Goal: Task Accomplishment & Management: Use online tool/utility

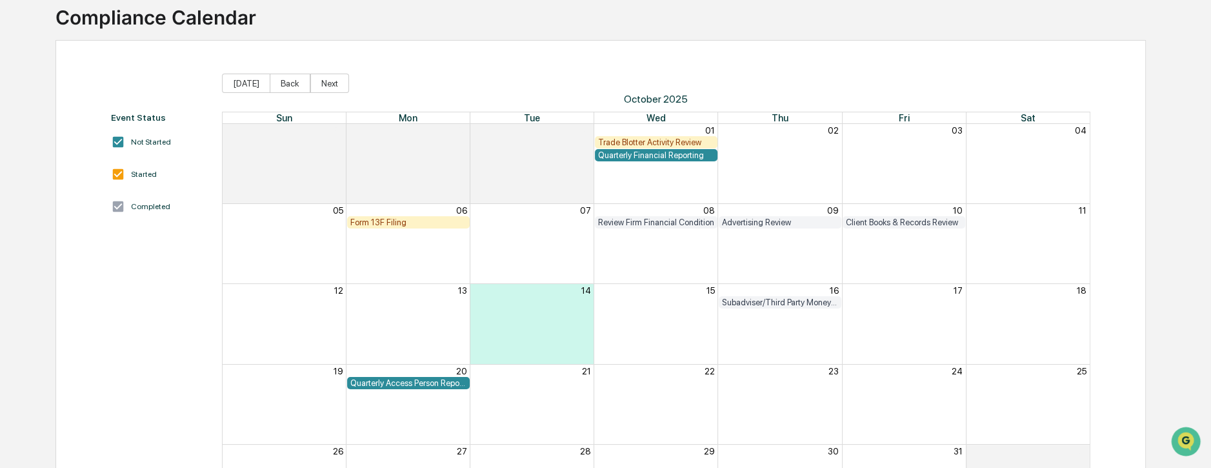
scroll to position [103, 0]
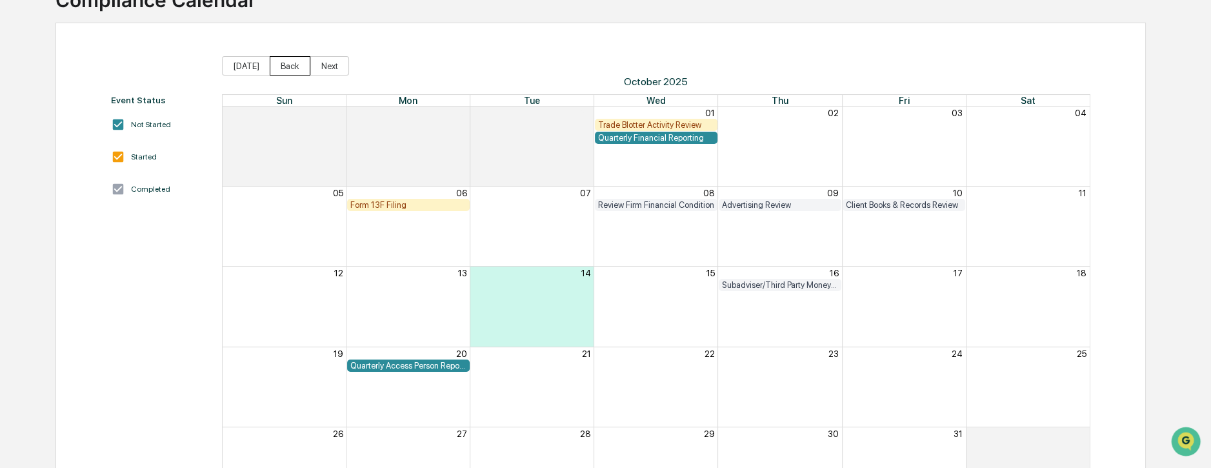
click at [279, 66] on button "Back" at bounding box center [290, 65] width 41 height 19
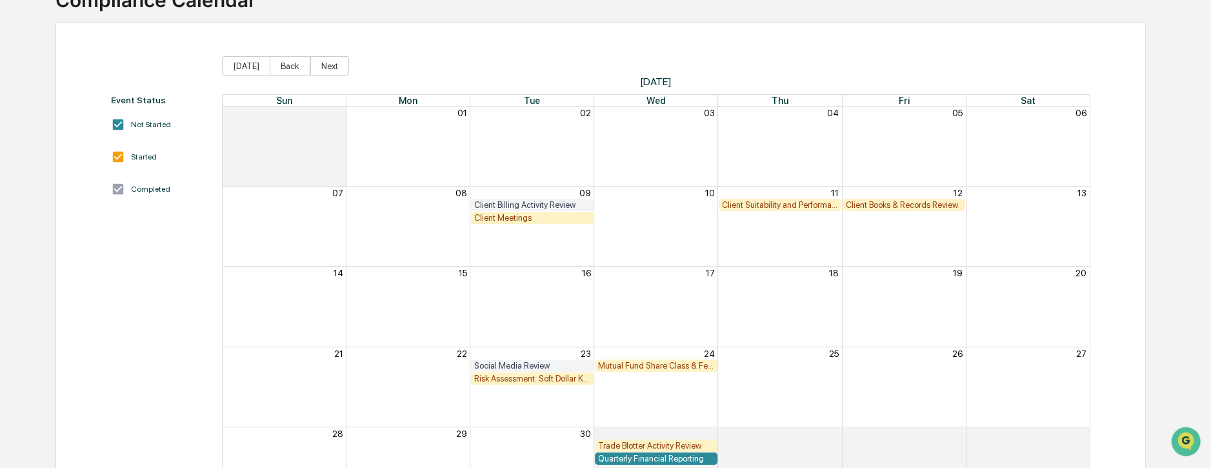
click at [662, 366] on div "Mutual Fund Share Class & Fee Review" at bounding box center [656, 366] width 116 height 10
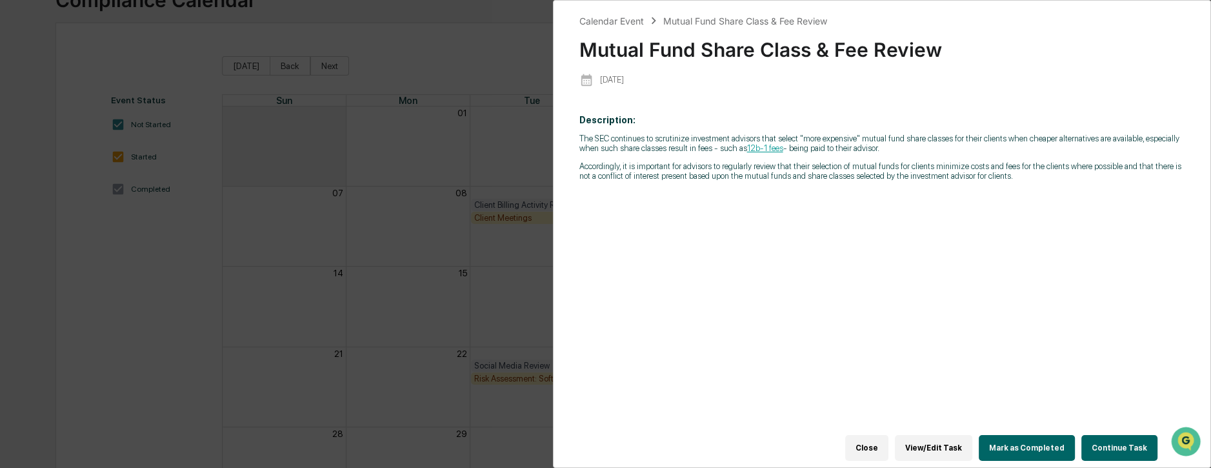
click at [1115, 439] on button "Continue Task" at bounding box center [1119, 448] width 76 height 26
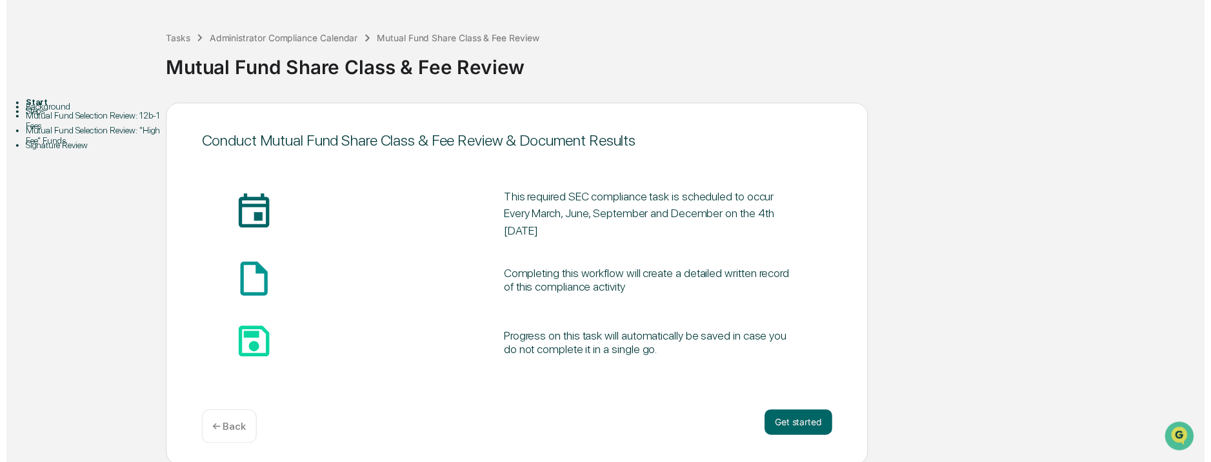
scroll to position [52, 0]
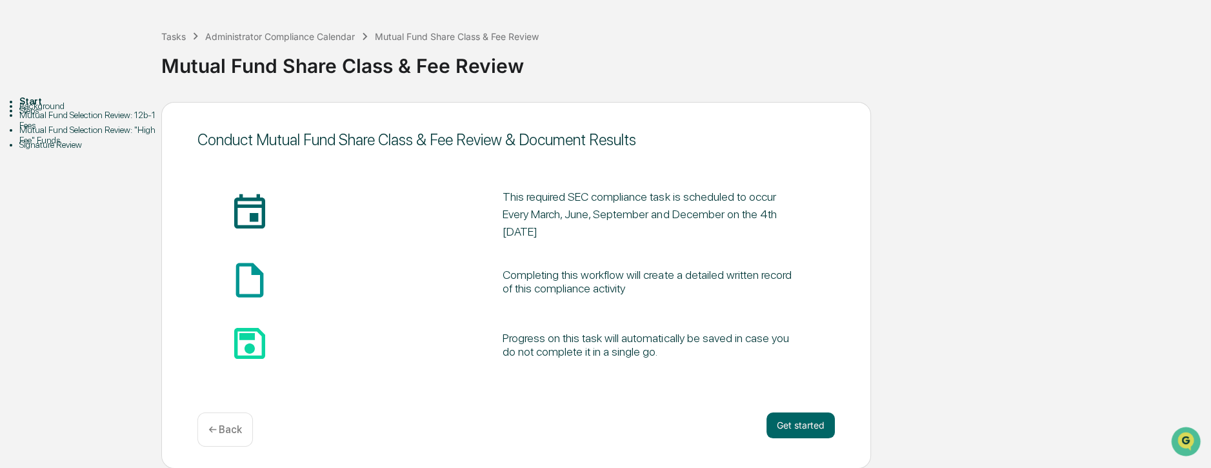
click at [55, 111] on div "Background" at bounding box center [90, 106] width 142 height 10
click at [54, 111] on div "Background" at bounding box center [90, 106] width 142 height 10
click at [823, 426] on button "Get started" at bounding box center [800, 425] width 68 height 26
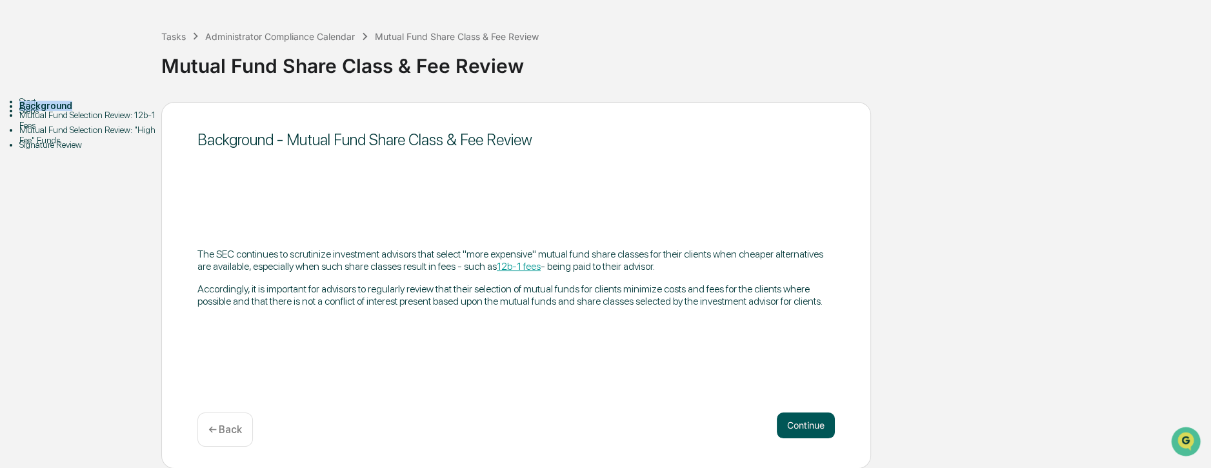
click at [807, 423] on button "Continue" at bounding box center [806, 425] width 58 height 26
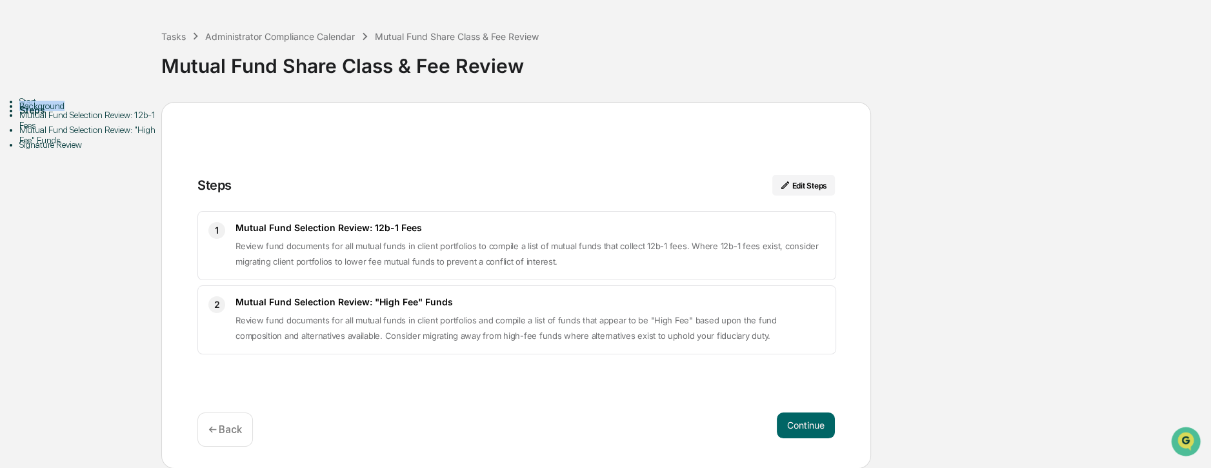
click at [807, 423] on button "Continue" at bounding box center [806, 425] width 58 height 26
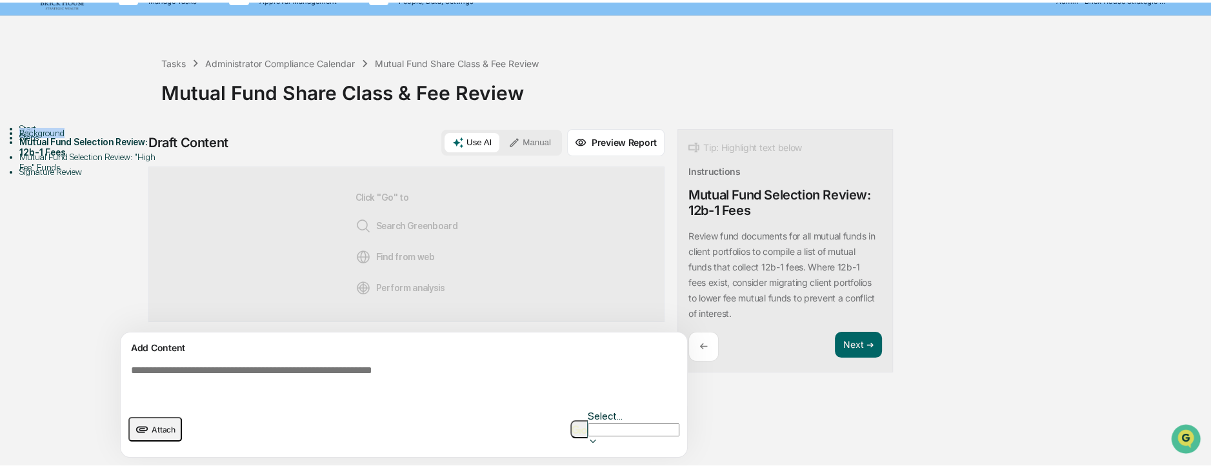
scroll to position [9, 0]
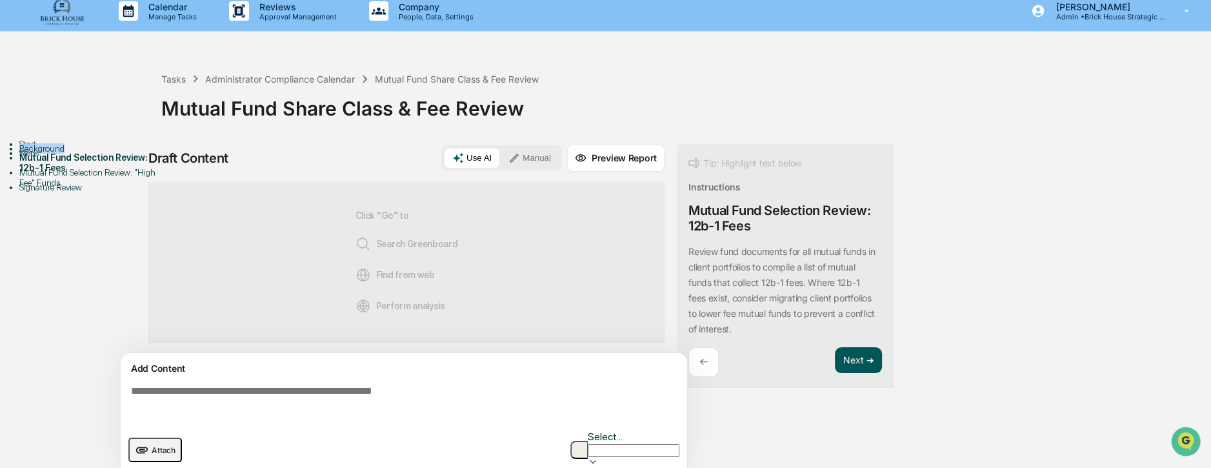
click at [852, 357] on button "Next ➔" at bounding box center [858, 360] width 47 height 26
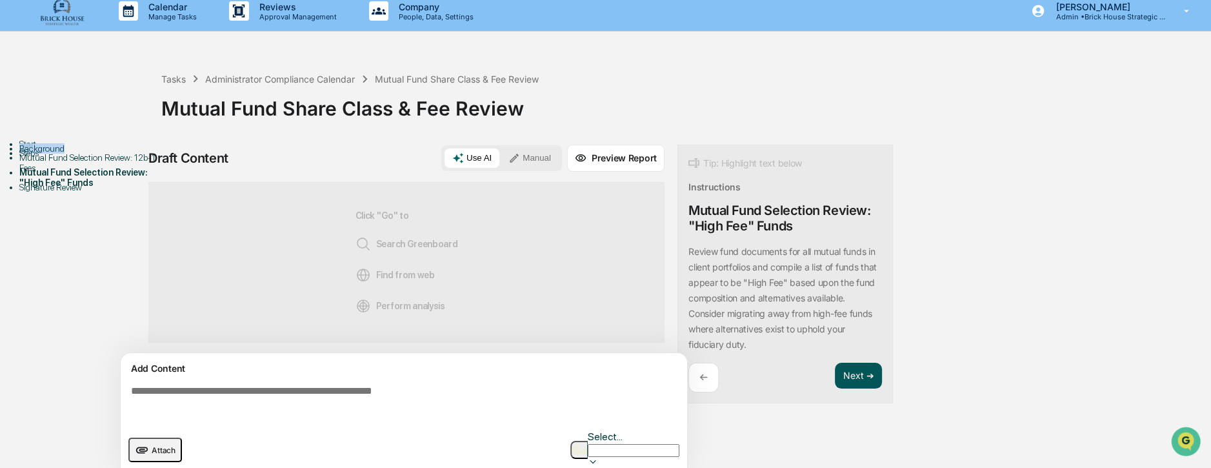
click at [859, 375] on button "Next ➔" at bounding box center [858, 376] width 47 height 26
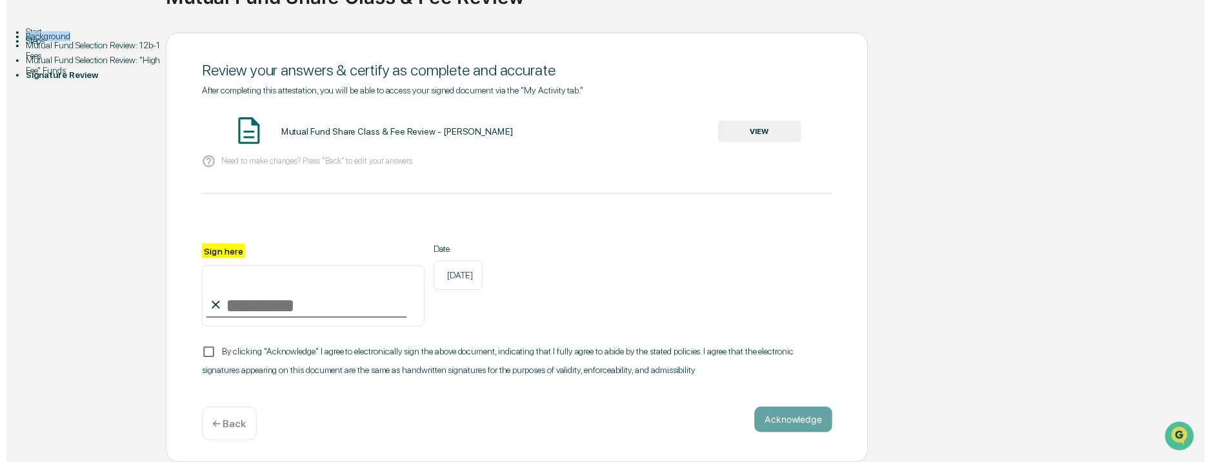
scroll to position [132, 0]
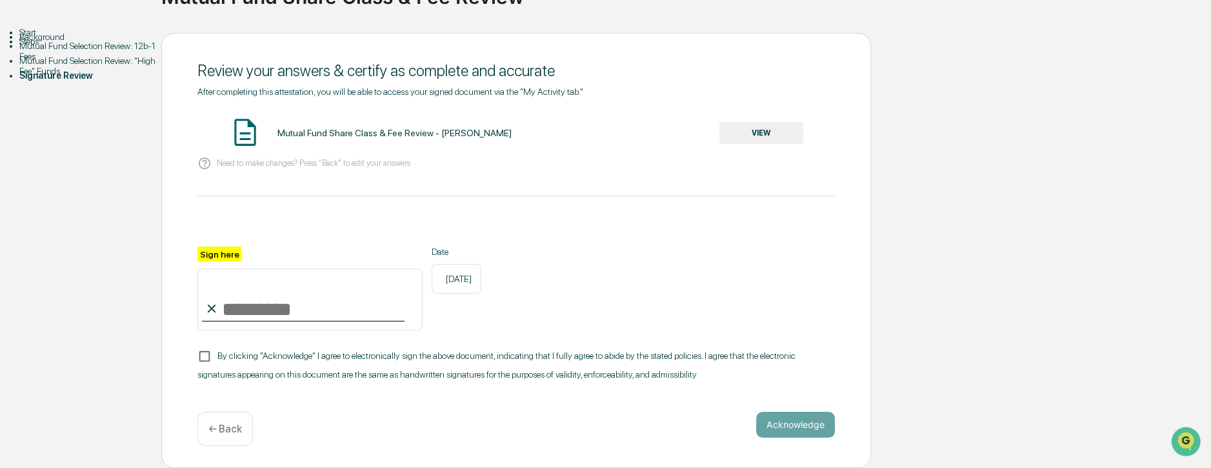
click at [221, 427] on p "← Back" at bounding box center [225, 428] width 34 height 12
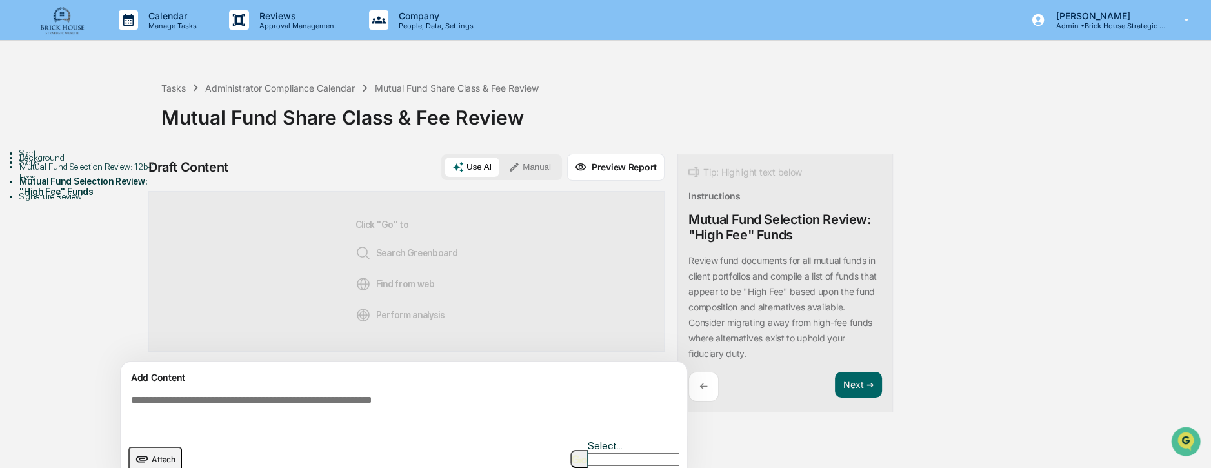
scroll to position [9, 0]
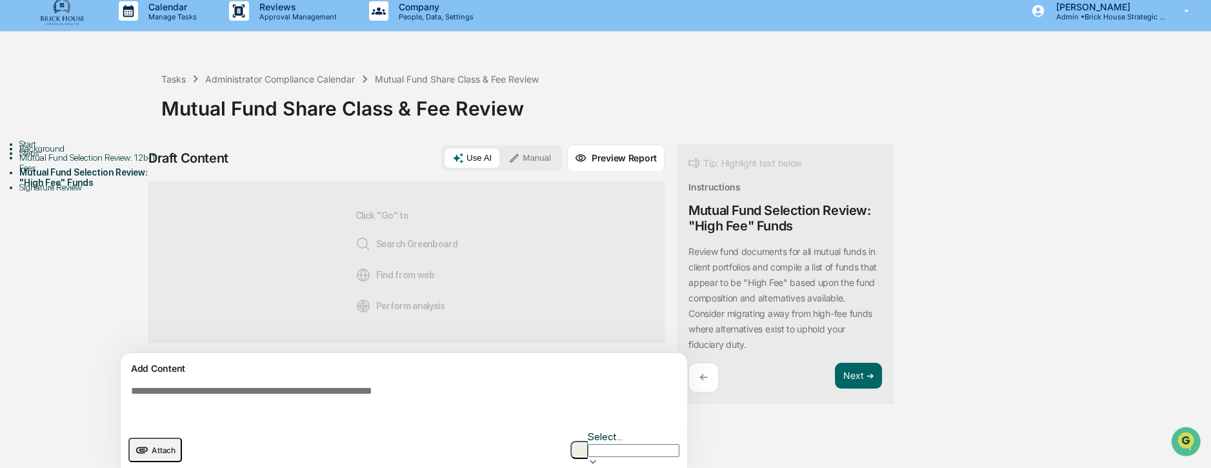
click at [697, 374] on div "←" at bounding box center [703, 378] width 30 height 30
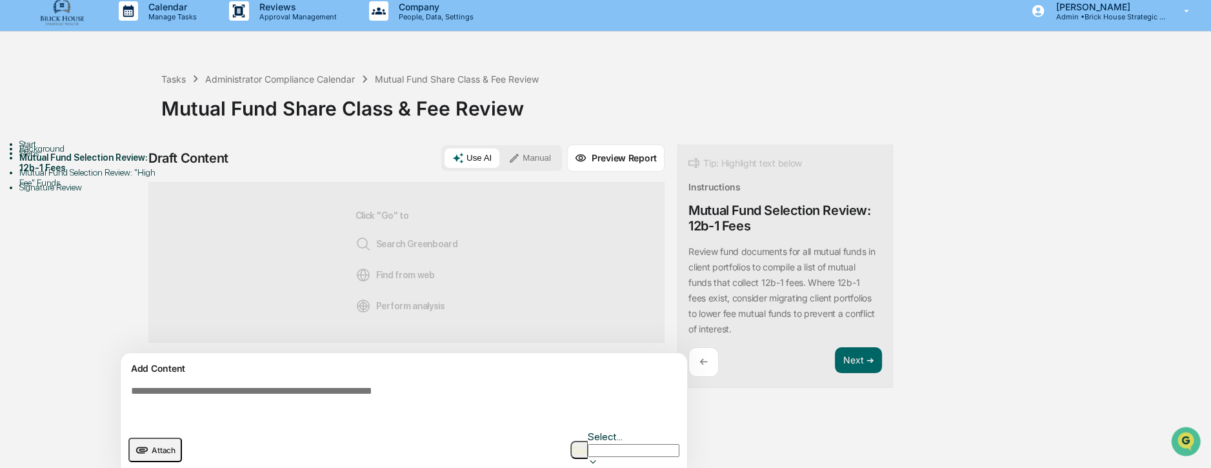
click at [705, 364] on p "←" at bounding box center [703, 361] width 8 height 12
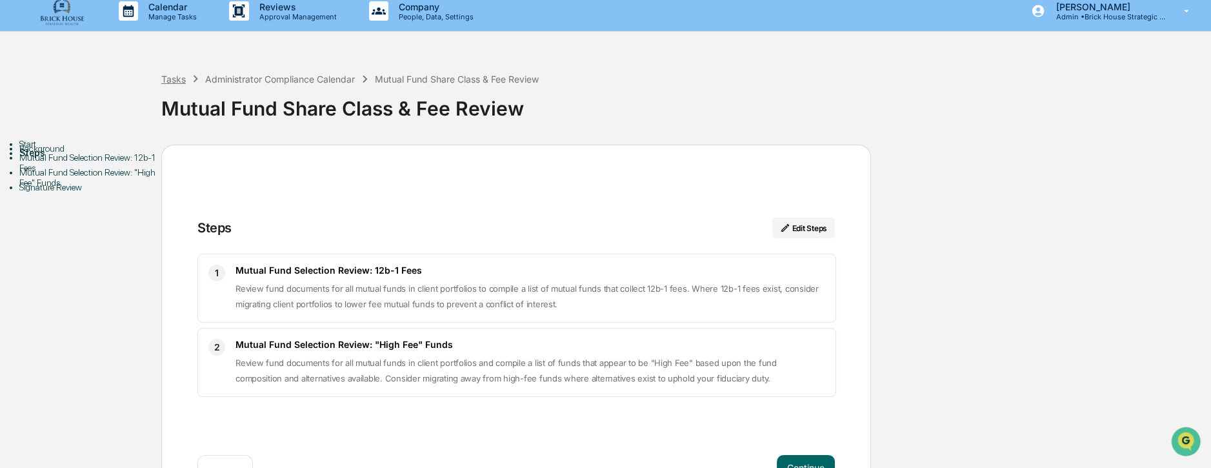
click at [173, 77] on div "Tasks" at bounding box center [173, 79] width 25 height 11
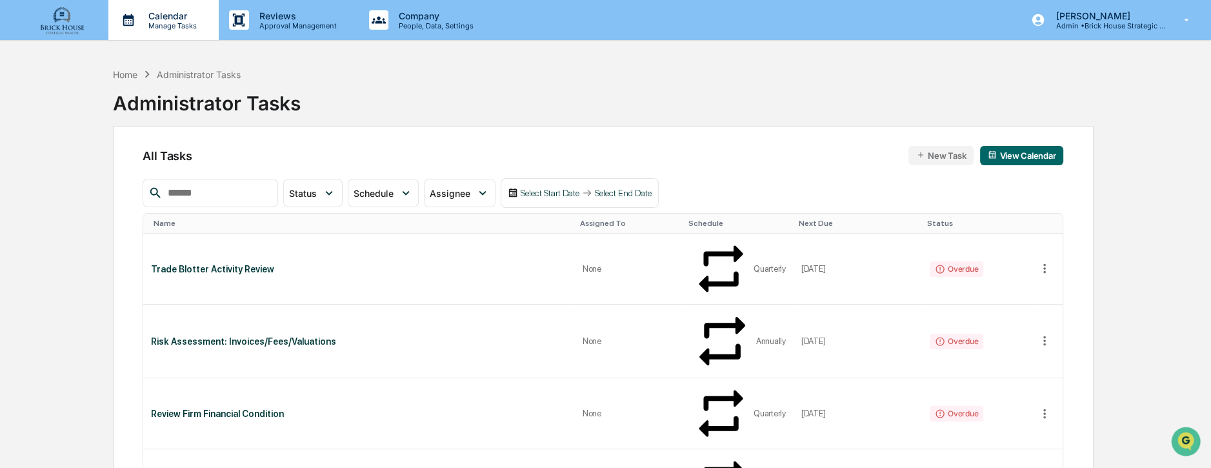
click at [172, 18] on p "Calendar" at bounding box center [170, 15] width 65 height 11
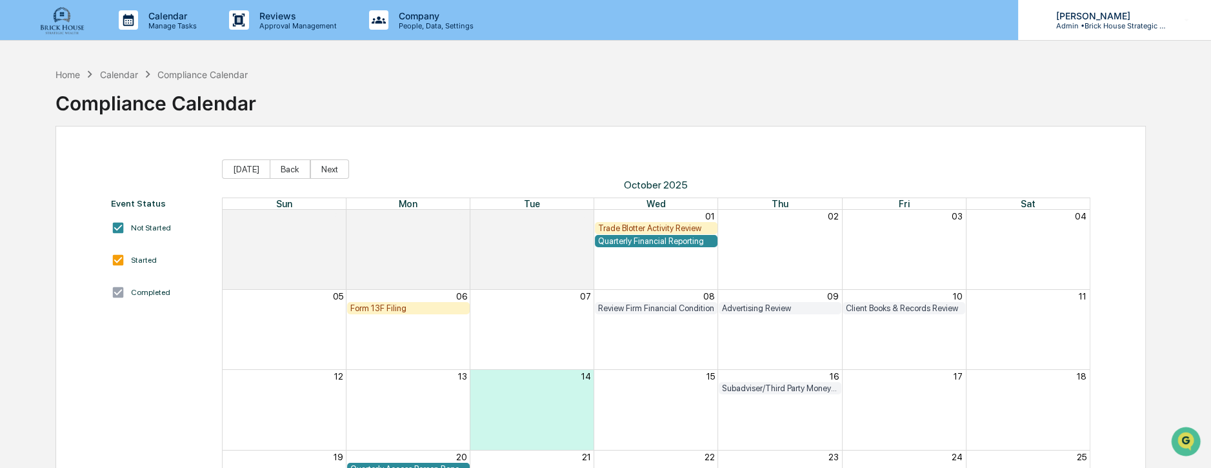
click at [1188, 25] on icon at bounding box center [1186, 20] width 23 height 12
